Goal: Find specific page/section: Find specific page/section

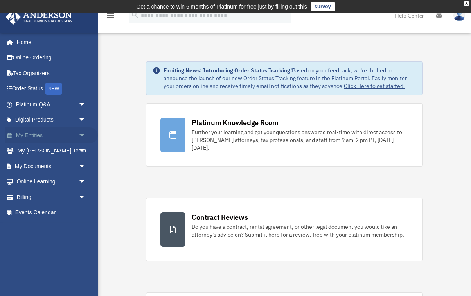
click at [53, 137] on link "My Entities arrow_drop_down" at bounding box center [51, 136] width 92 height 16
click at [83, 136] on span "arrow_drop_down" at bounding box center [86, 136] width 16 height 16
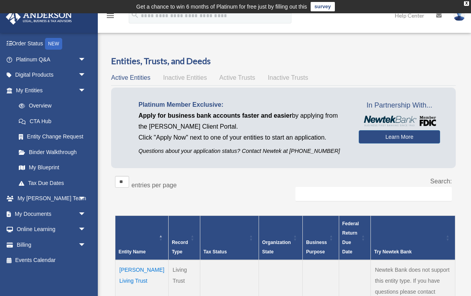
click at [243, 77] on span "Active Trusts" at bounding box center [238, 77] width 36 height 7
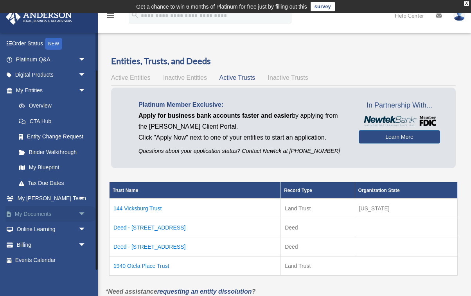
click at [63, 211] on link "My Documents arrow_drop_down" at bounding box center [51, 214] width 92 height 16
click at [83, 214] on span "arrow_drop_down" at bounding box center [86, 214] width 16 height 16
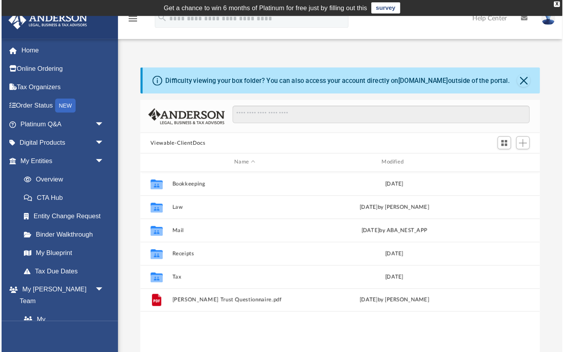
scroll to position [178, 336]
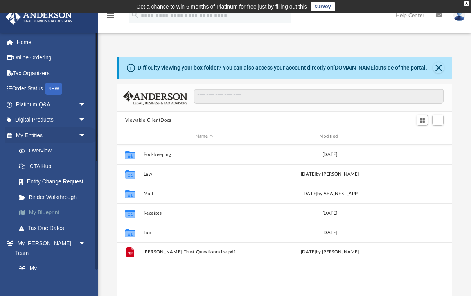
click at [44, 211] on link "My Blueprint" at bounding box center [54, 213] width 87 height 16
